Goal: Information Seeking & Learning: Learn about a topic

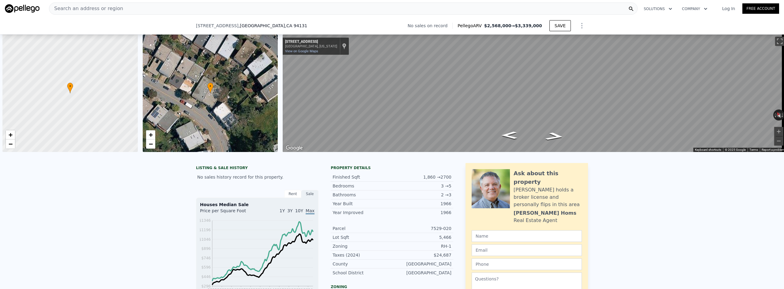
scroll to position [0, 2]
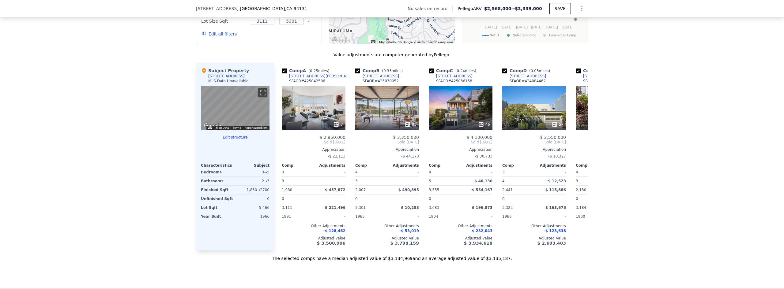
type input "2"
type input "4"
type input "1345"
type input "2597"
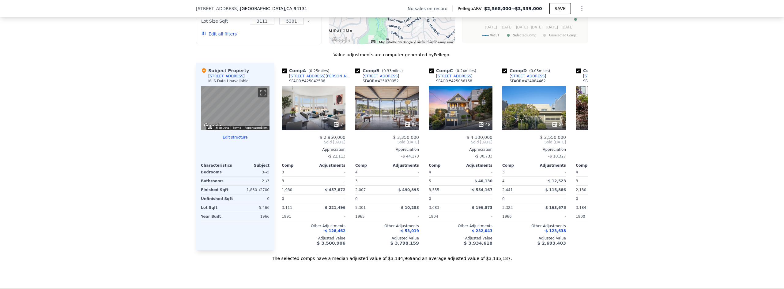
checkbox input "false"
type input "$ 2,568,000"
type input "$ 29,999"
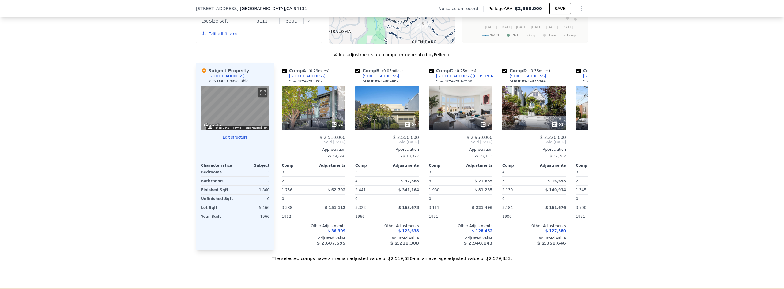
click at [677, 105] on div "We found 10 sales that match your search Filters Map Prices Modify Comp Filters…" at bounding box center [392, 94] width 784 height 336
click at [57, 139] on div "We found 10 sales that match your search Filters Map Prices Modify Comp Filters…" at bounding box center [392, 94] width 784 height 336
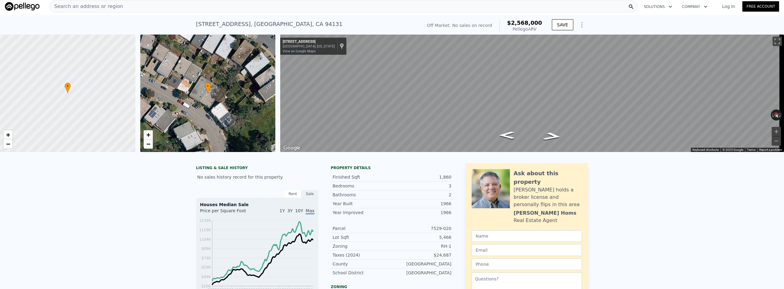
scroll to position [0, 0]
